Goal: Information Seeking & Learning: Learn about a topic

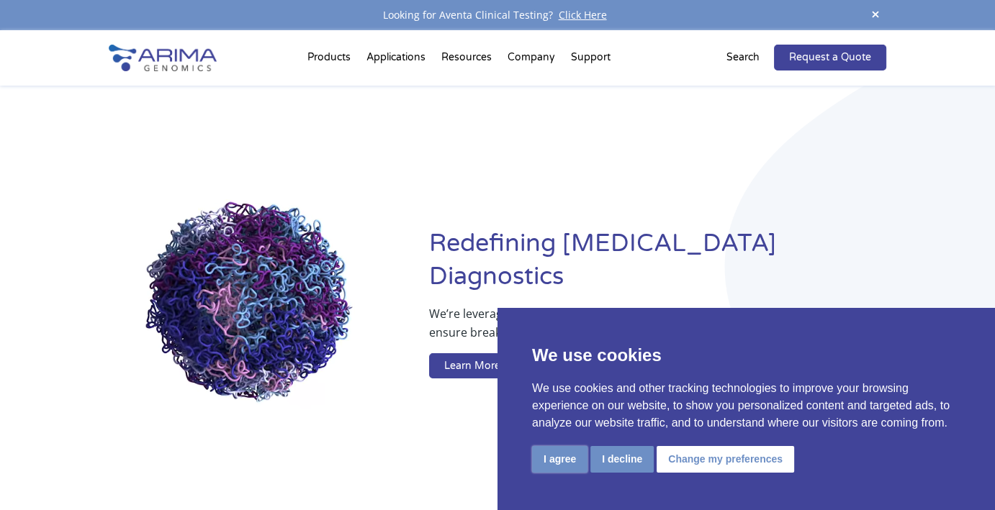
click at [561, 461] on button "I agree" at bounding box center [559, 459] width 55 height 27
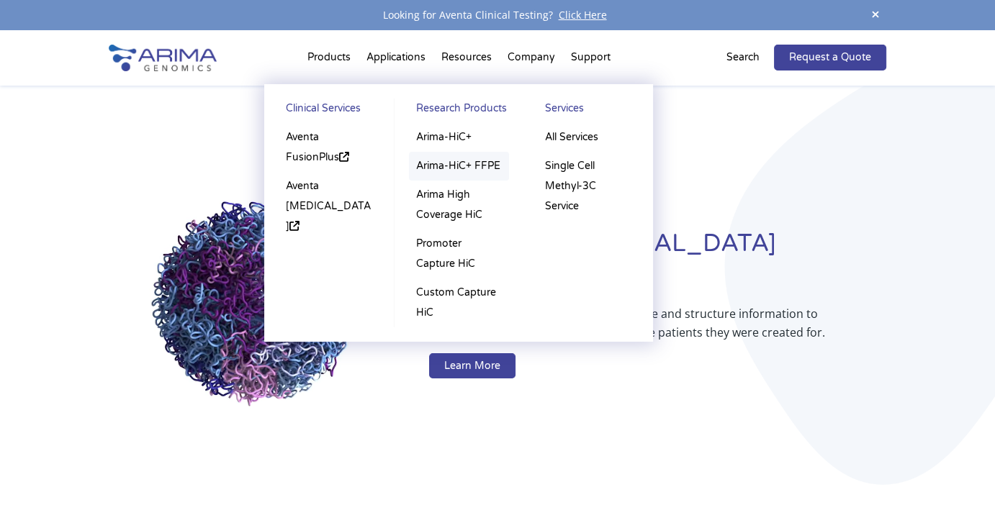
click at [458, 160] on link "Arima-HiC+ FFPE" at bounding box center [459, 166] width 100 height 29
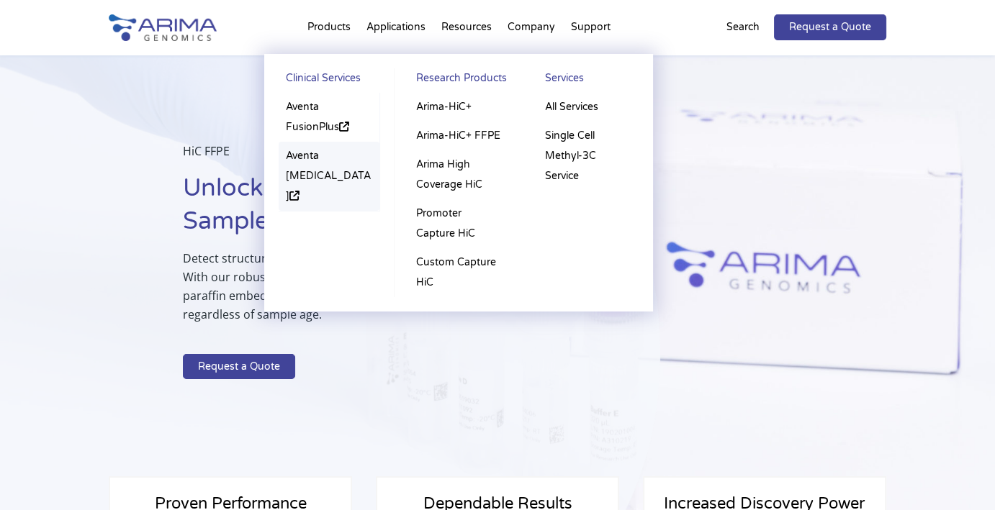
click at [305, 166] on link "Aventa [MEDICAL_DATA]" at bounding box center [328, 176] width 101 height 69
click at [443, 223] on link "Promoter Capture HiC" at bounding box center [459, 223] width 100 height 49
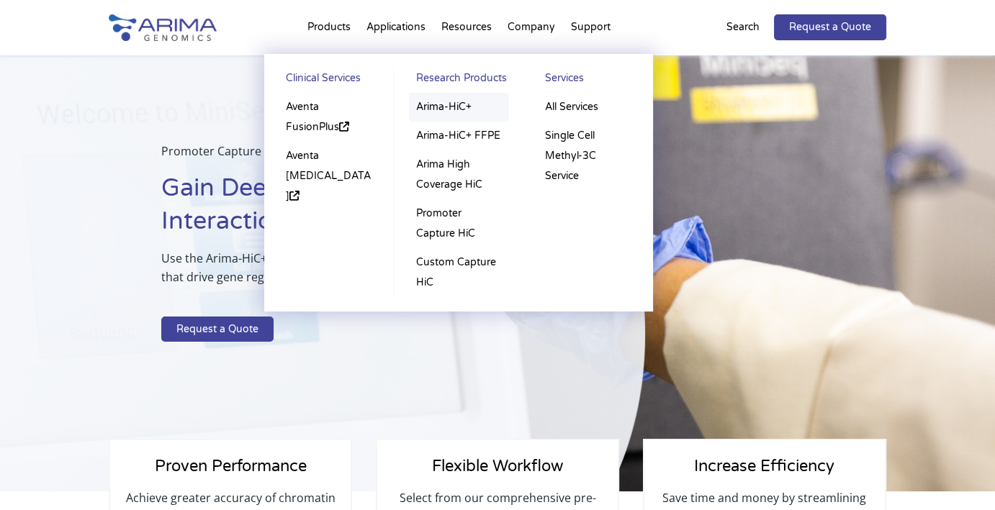
click at [448, 111] on link "Arima-HiC+" at bounding box center [459, 107] width 100 height 29
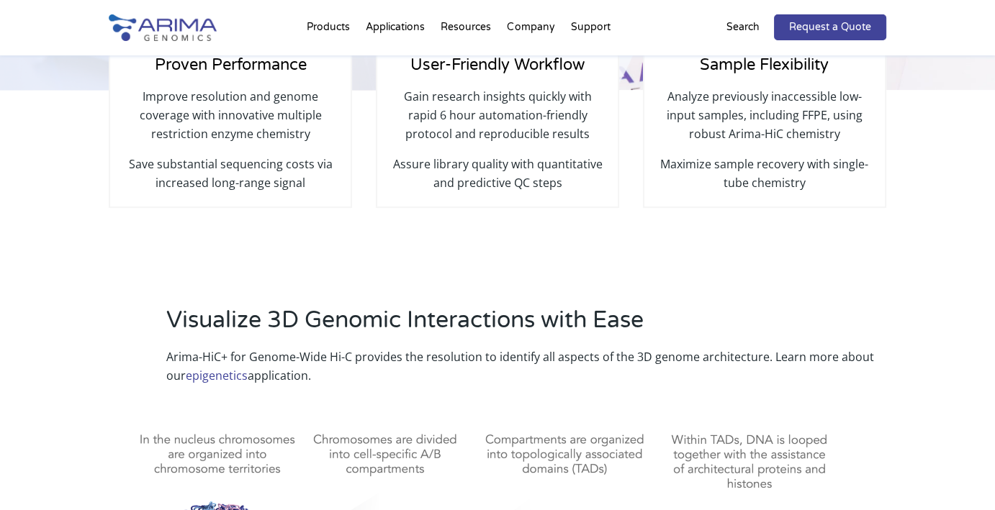
scroll to position [436, 0]
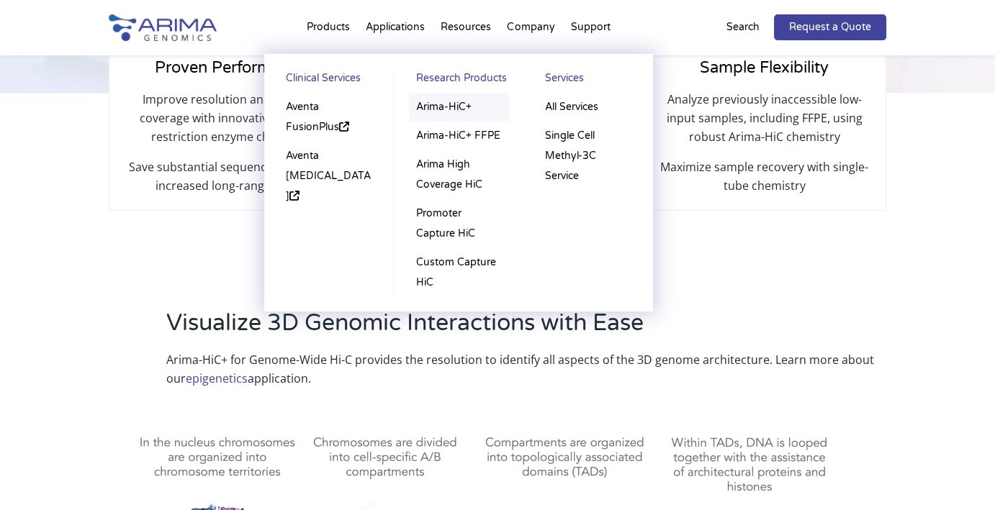
click at [458, 101] on link "Arima-HiC+" at bounding box center [459, 107] width 100 height 29
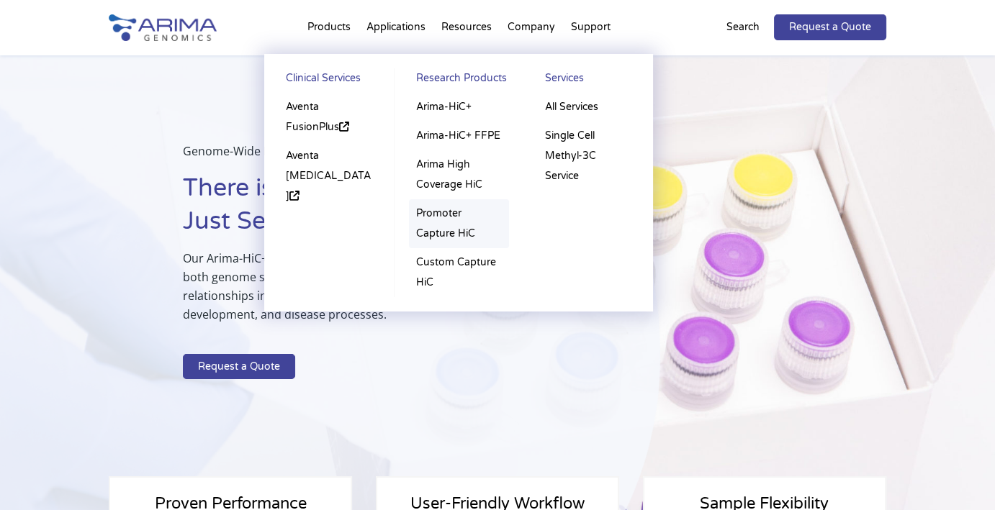
click at [437, 220] on link "Promoter Capture HiC" at bounding box center [459, 223] width 100 height 49
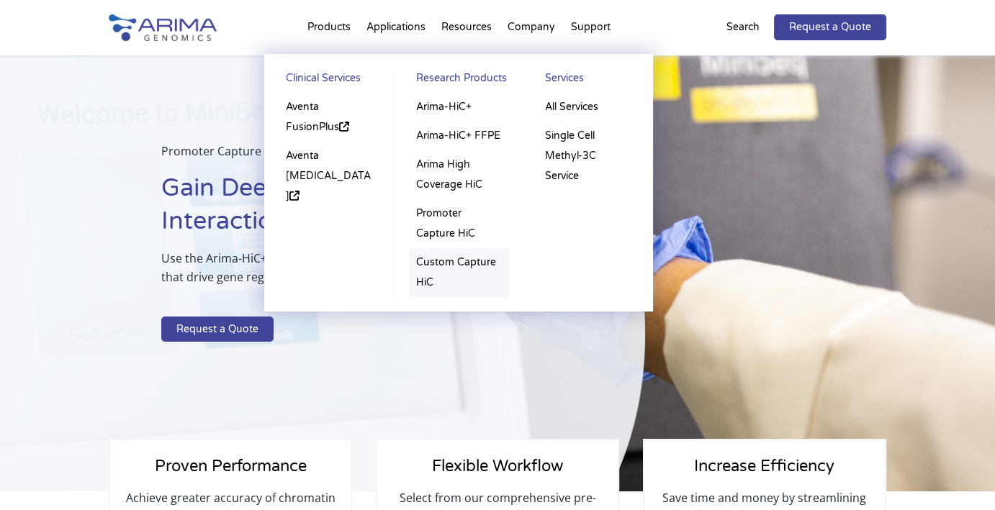
click at [435, 262] on link "Custom Capture HiC" at bounding box center [459, 272] width 100 height 49
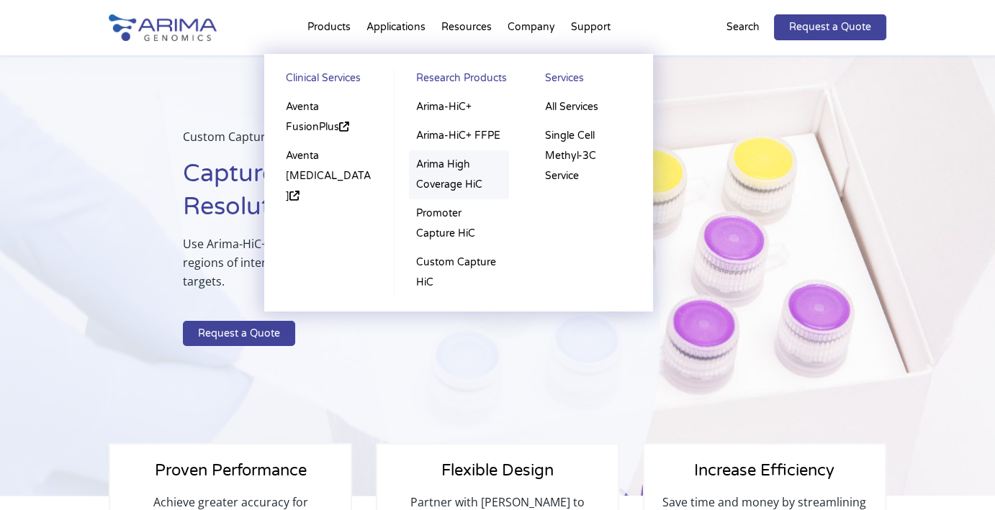
click at [438, 171] on link "Arima High Coverage HiC" at bounding box center [459, 174] width 100 height 49
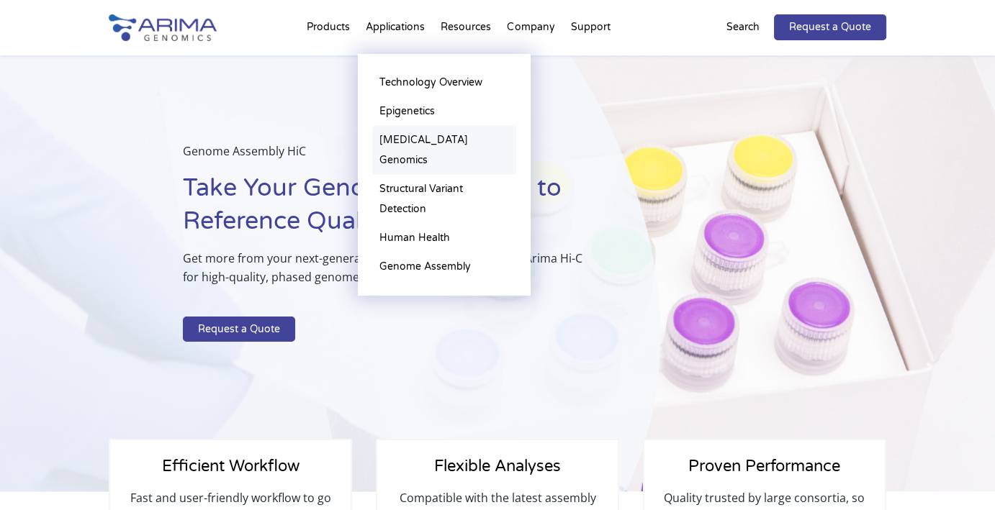
click at [403, 141] on link "[MEDICAL_DATA] Genomics" at bounding box center [444, 150] width 144 height 49
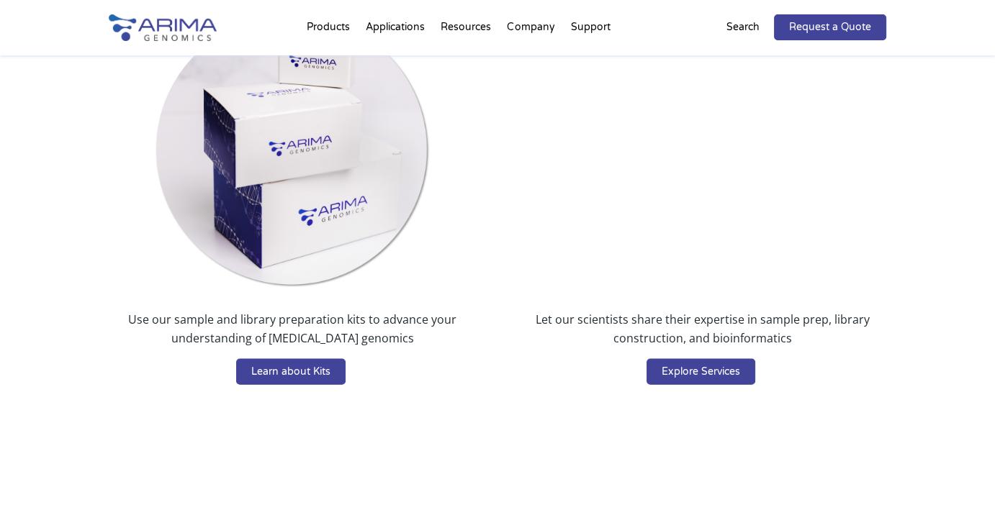
scroll to position [3056, 0]
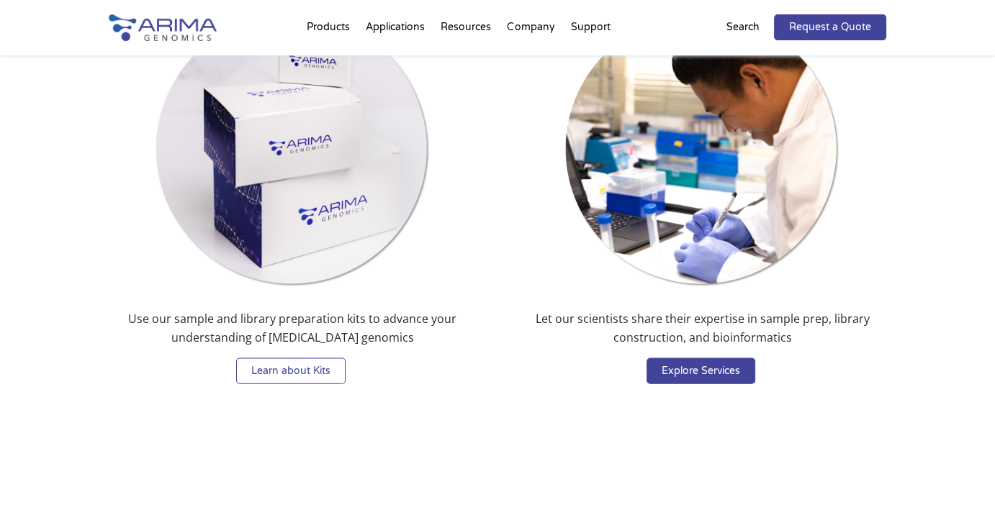
click at [311, 358] on link "Learn about Kits" at bounding box center [290, 371] width 109 height 26
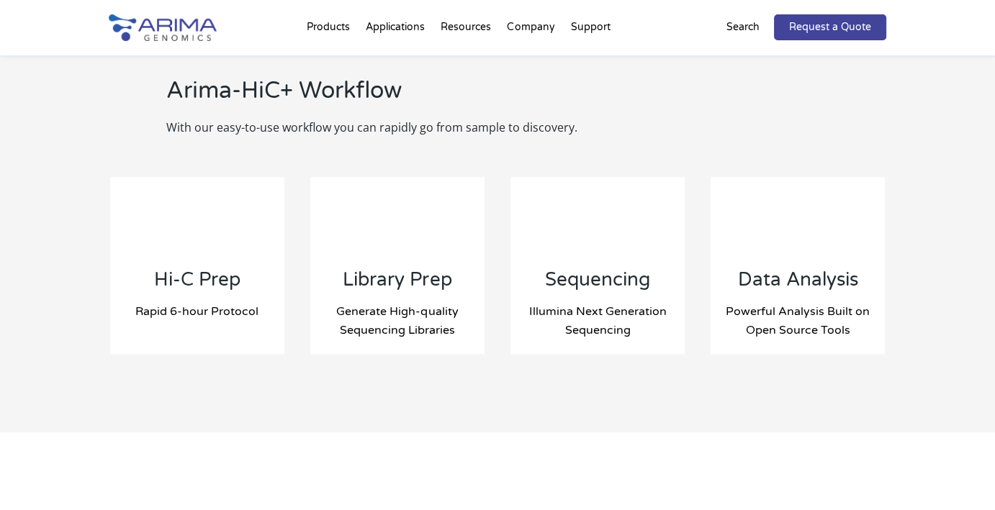
scroll to position [1498, 0]
